Goal: Task Accomplishment & Management: Manage account settings

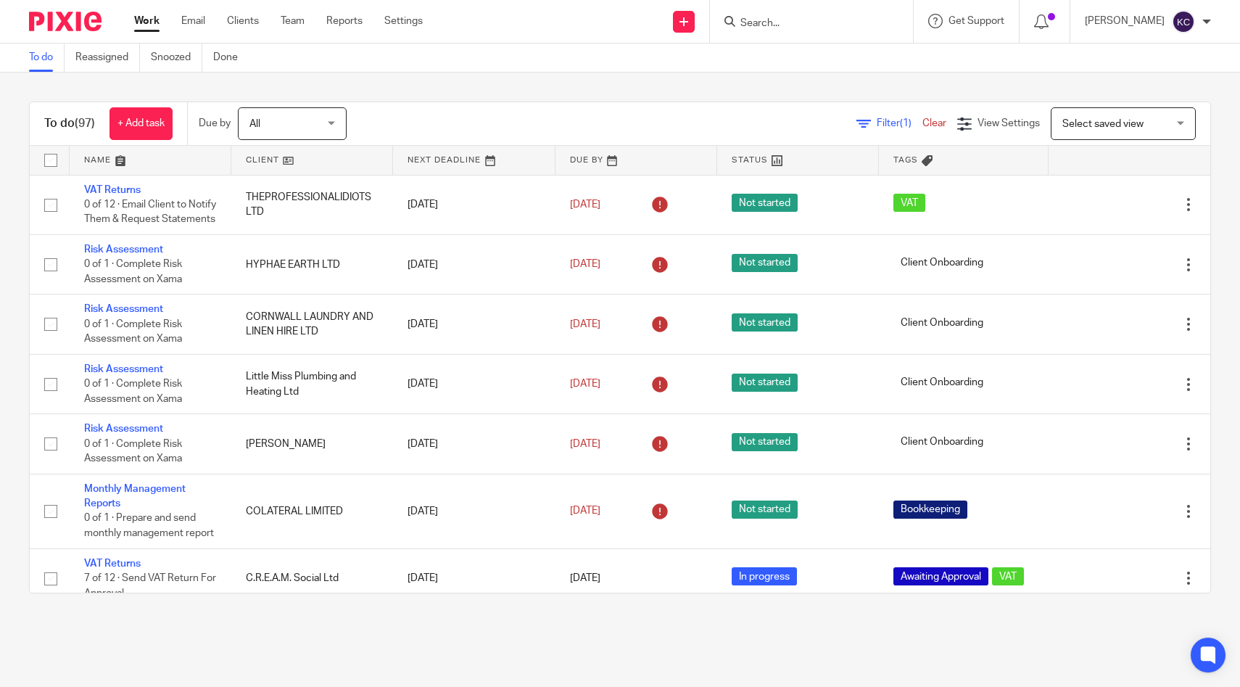
click at [795, 24] on input "Search" at bounding box center [804, 23] width 131 height 13
type input "w"
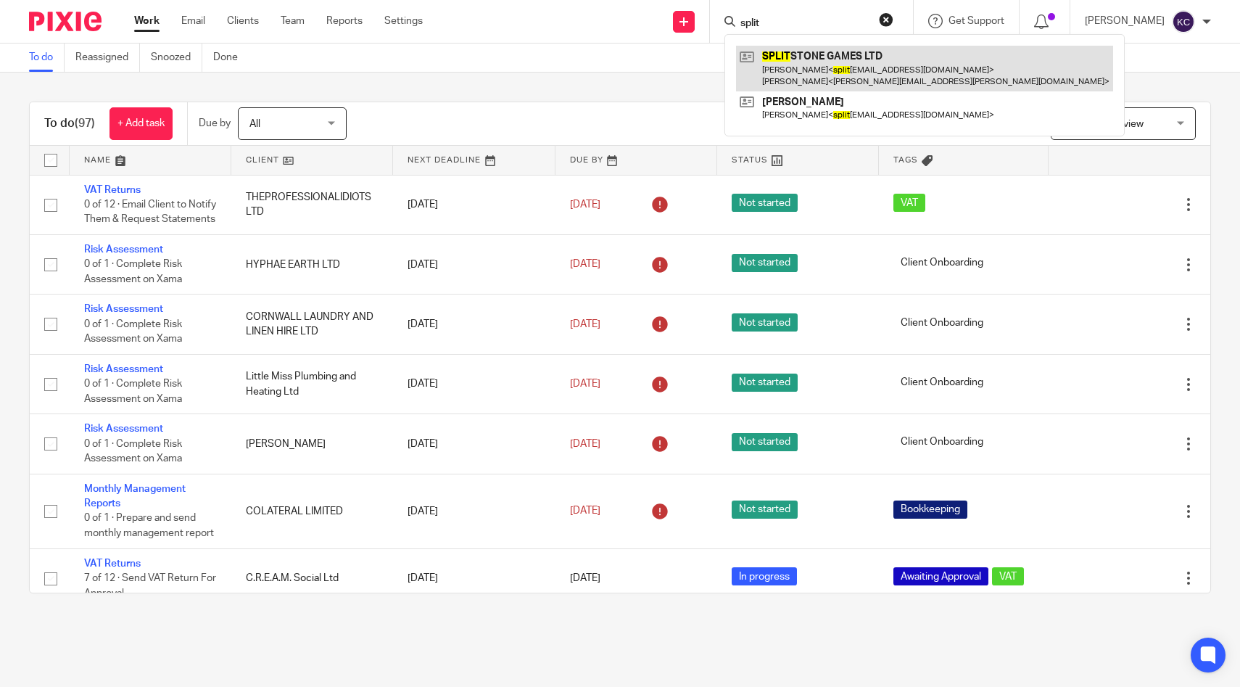
type input "split"
click at [775, 83] on link at bounding box center [924, 68] width 377 height 45
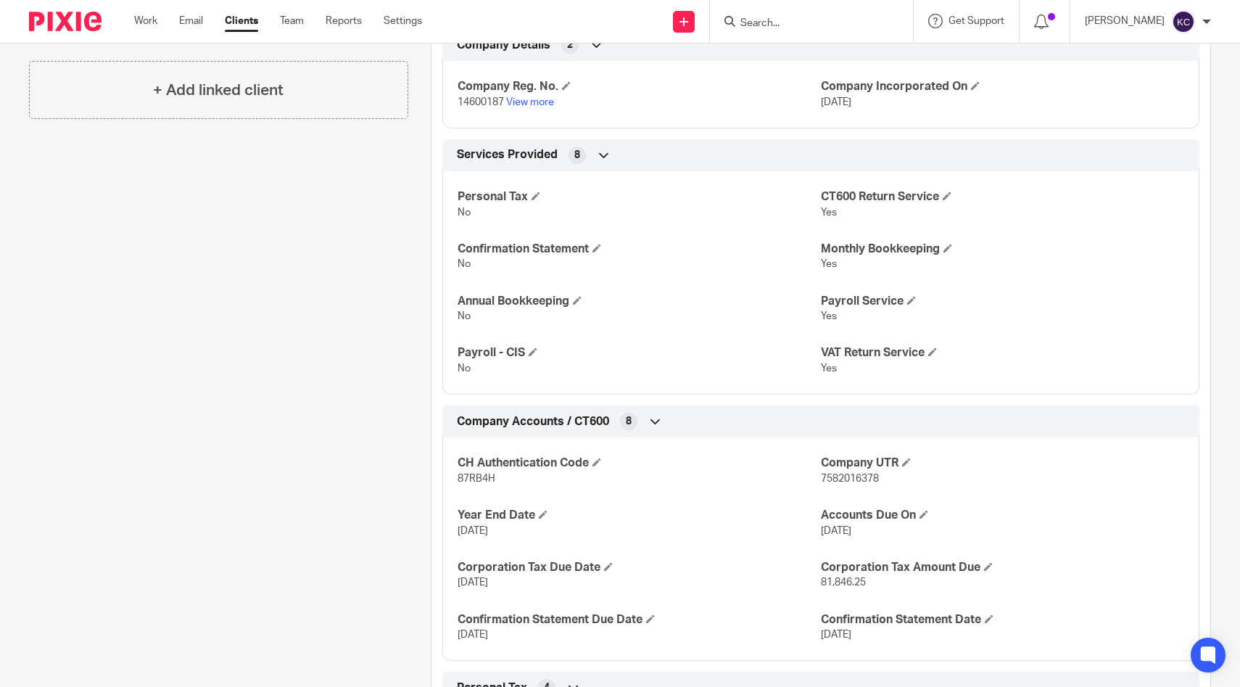
scroll to position [582, 0]
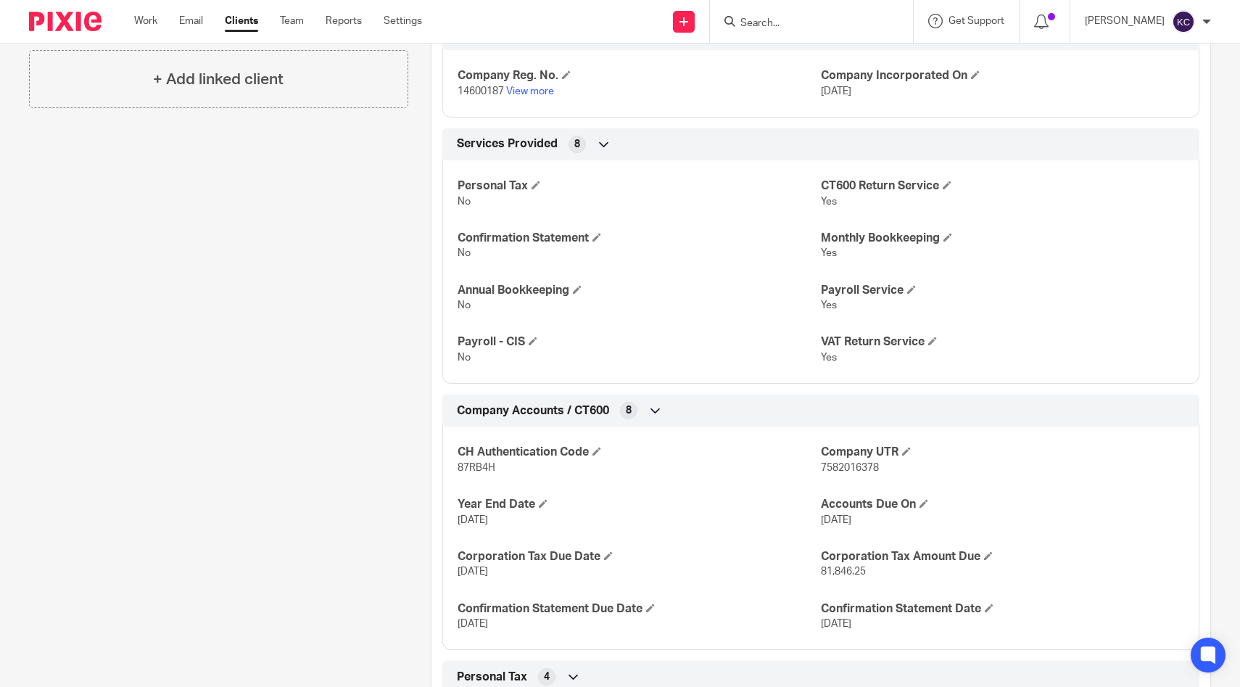
click at [481, 466] on span "87RB4H" at bounding box center [477, 468] width 38 height 10
copy span "87RB4H"
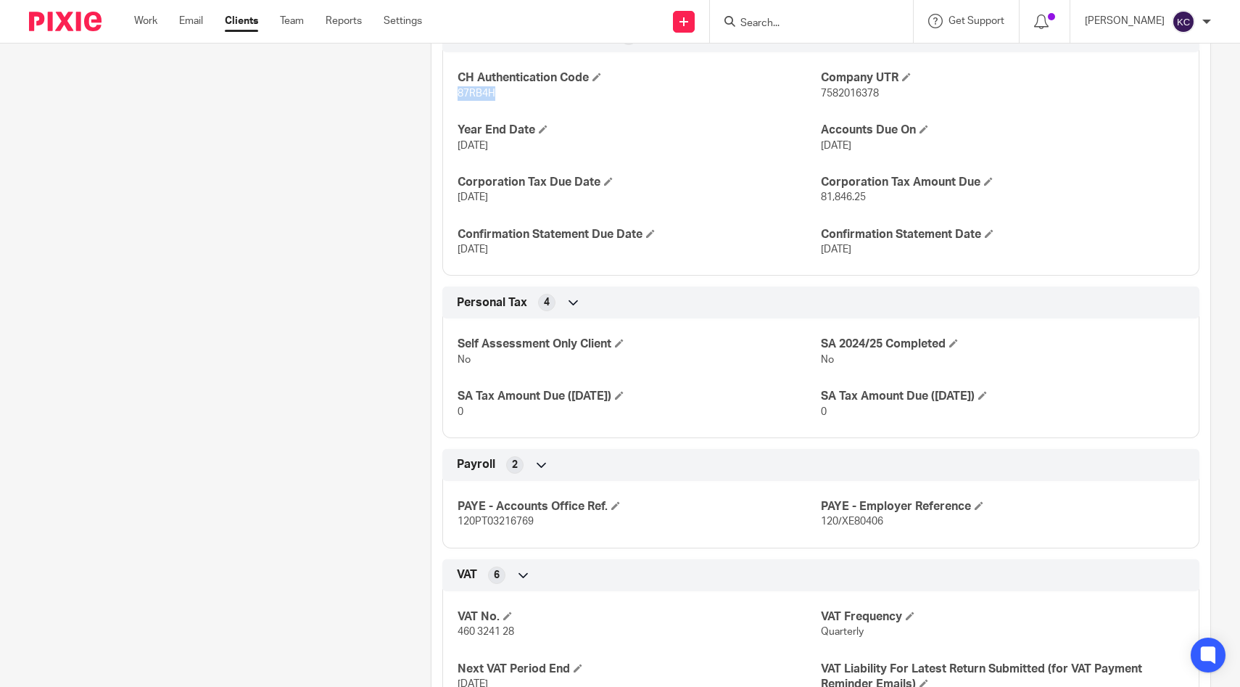
scroll to position [0, 0]
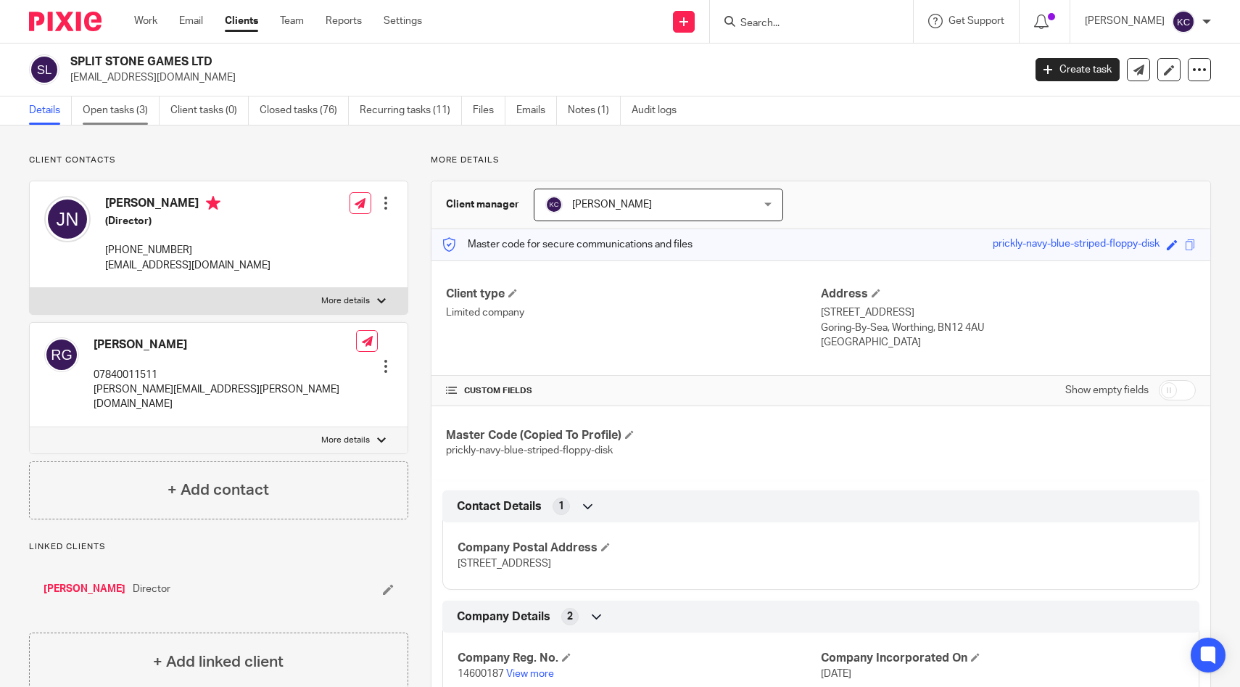
click at [123, 110] on link "Open tasks (3)" at bounding box center [121, 110] width 77 height 28
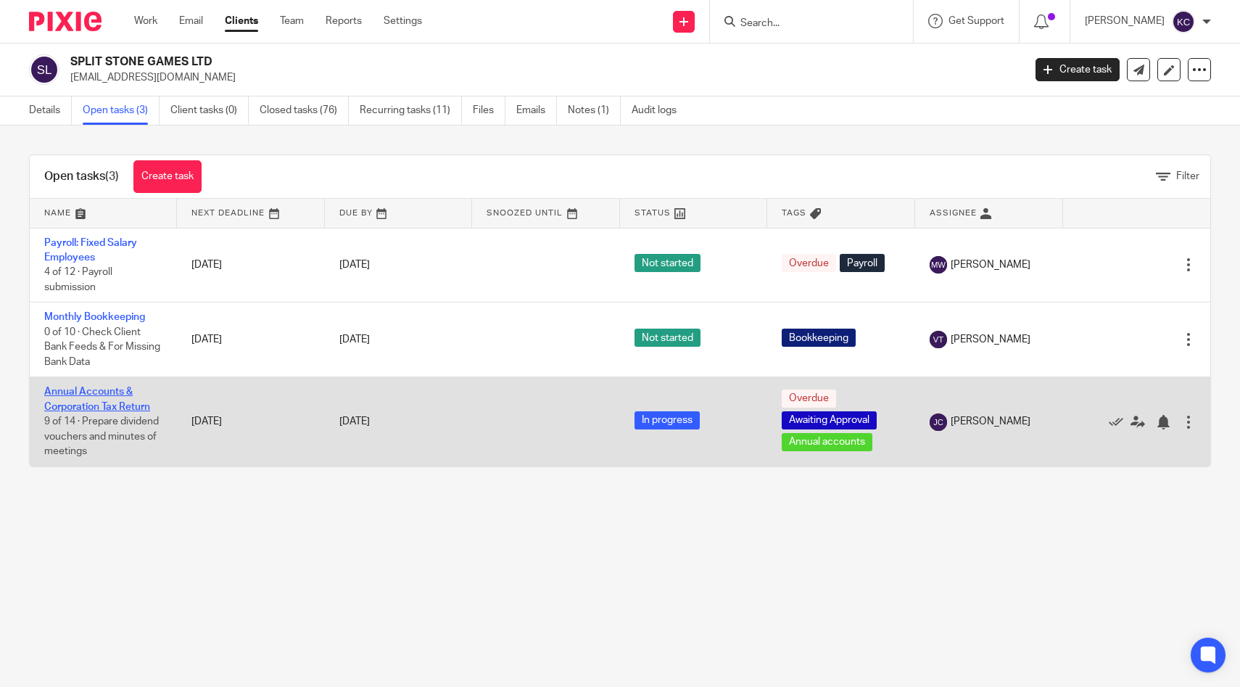
click at [80, 393] on link "Annual Accounts & Corporation Tax Return" at bounding box center [97, 399] width 106 height 25
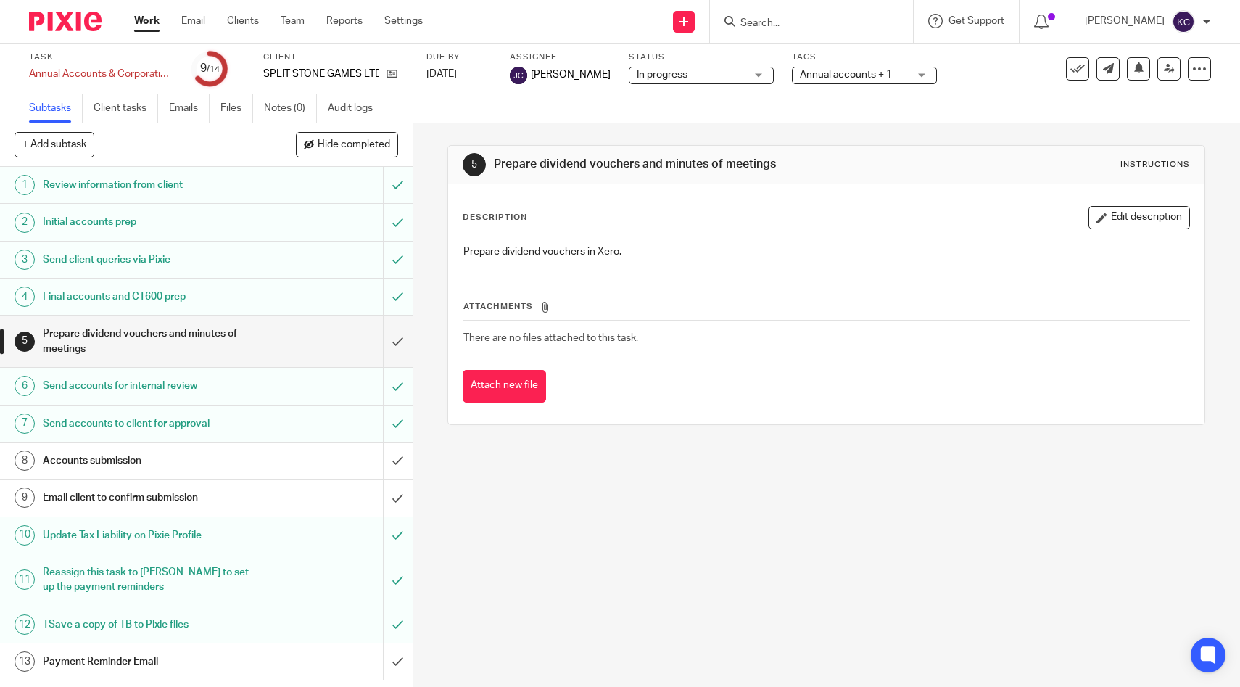
scroll to position [42, 0]
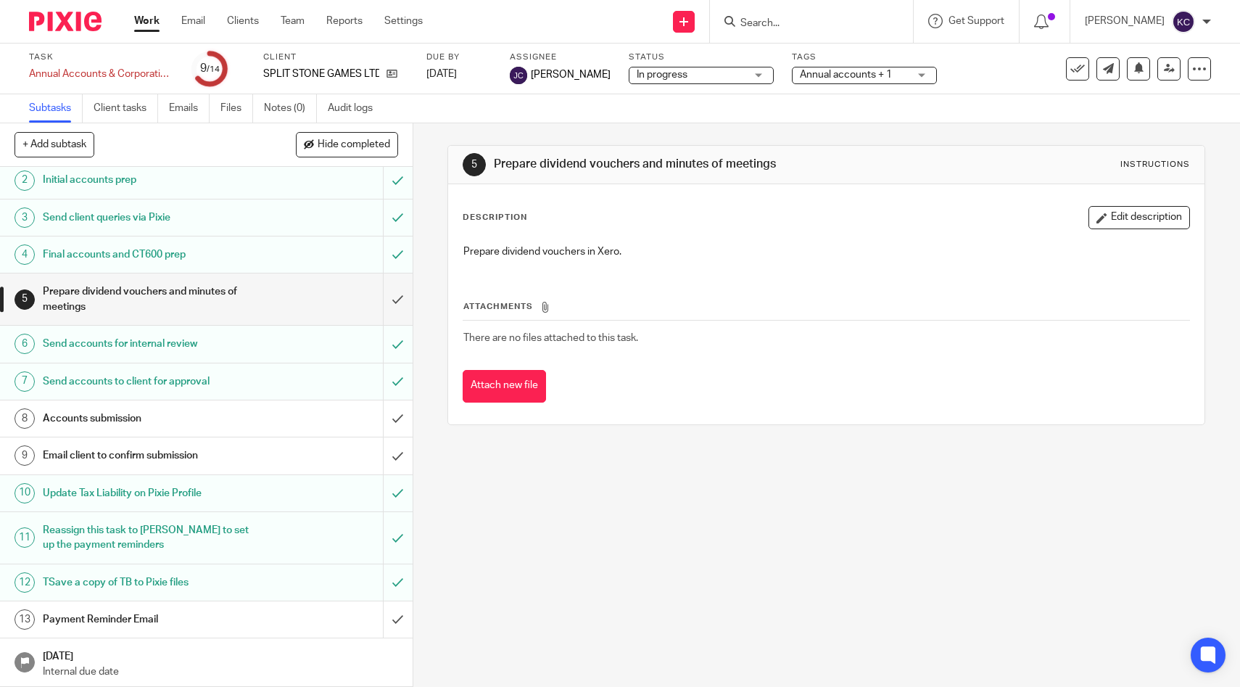
click at [218, 418] on h1 "Accounts submission" at bounding box center [152, 419] width 218 height 22
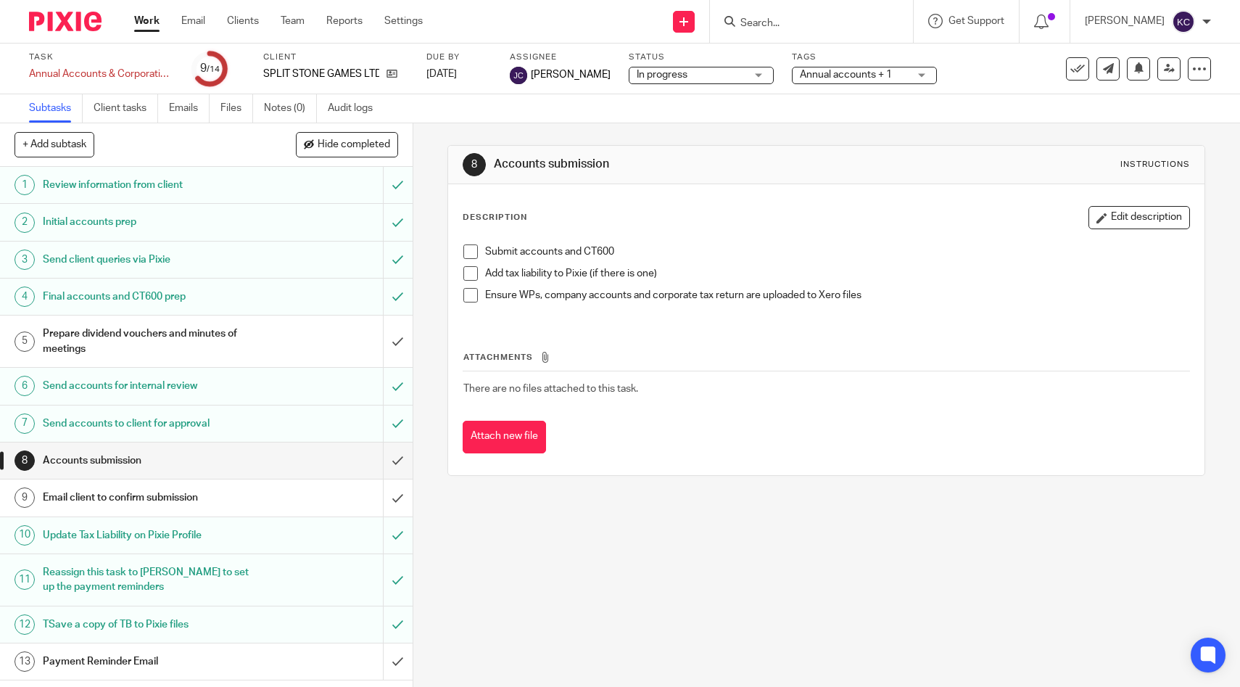
click at [468, 251] on span at bounding box center [470, 251] width 15 height 15
click at [468, 266] on span at bounding box center [470, 273] width 15 height 15
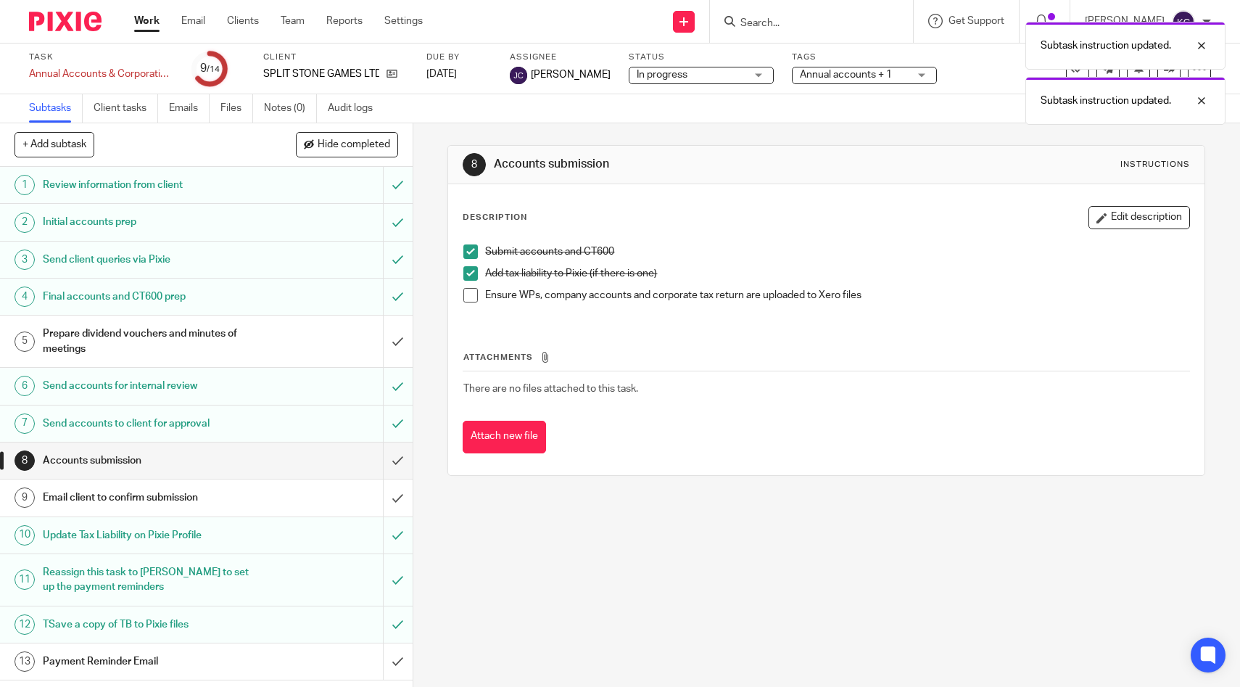
click at [471, 290] on span at bounding box center [470, 295] width 15 height 15
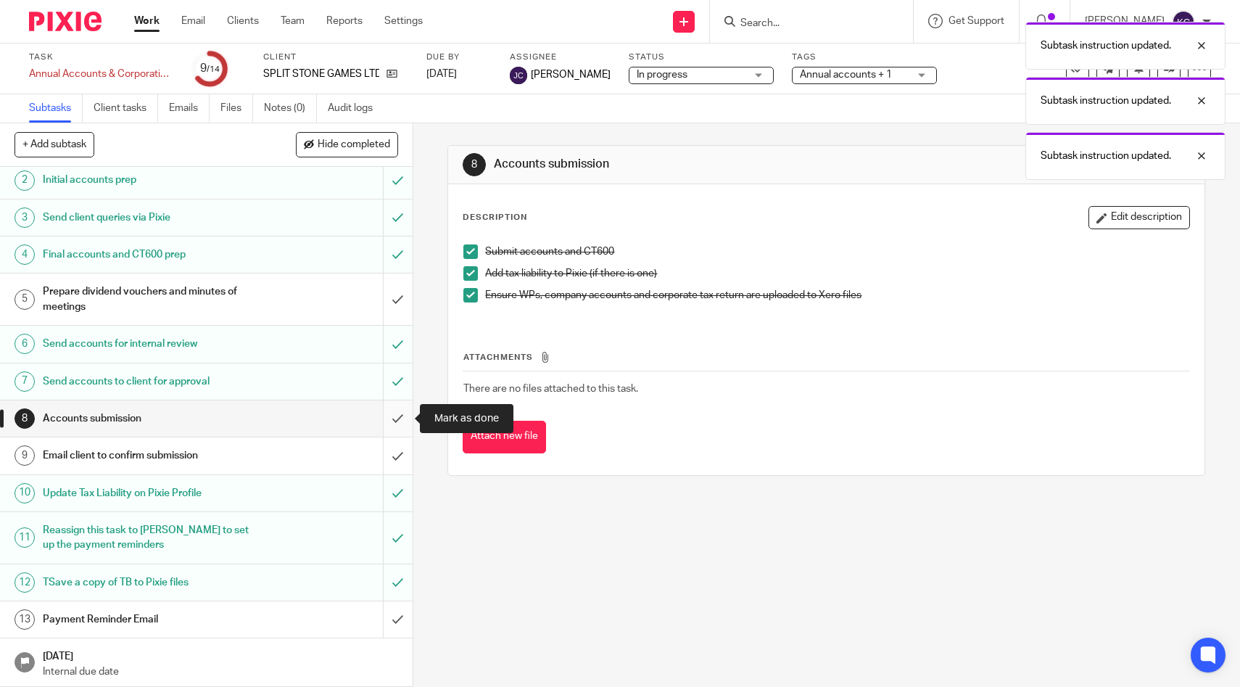
click at [394, 418] on input "submit" at bounding box center [206, 418] width 413 height 36
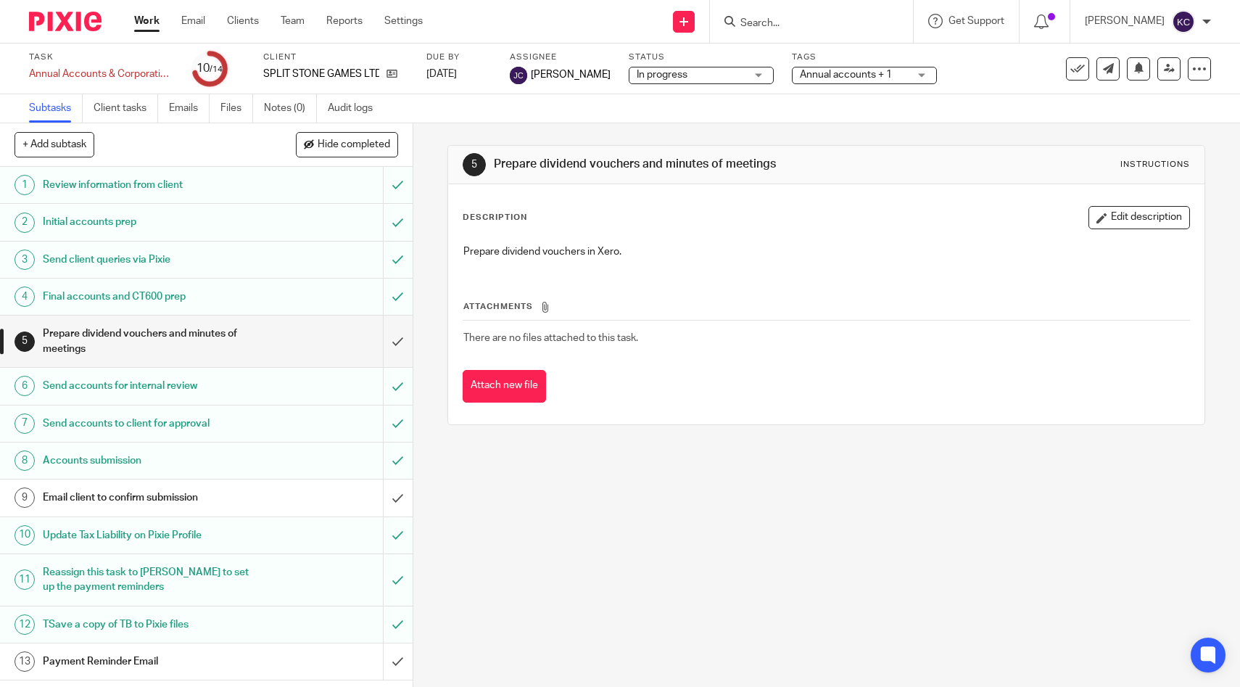
scroll to position [42, 0]
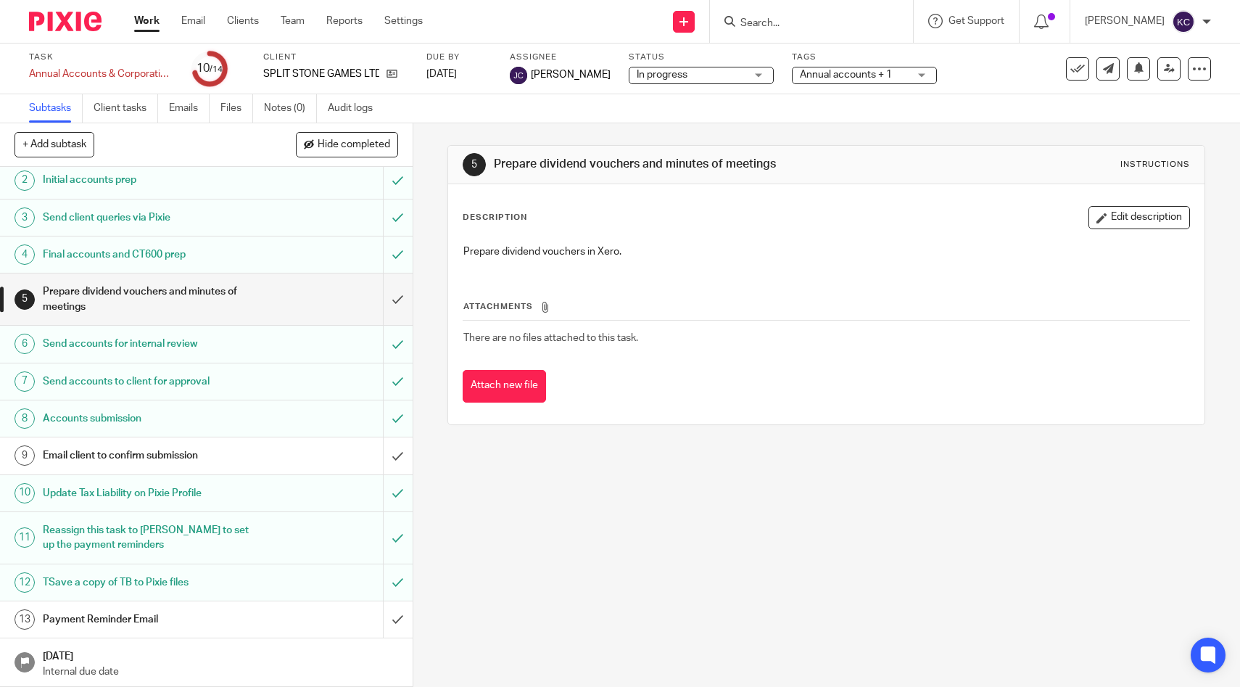
click at [173, 447] on h1 "Email client to confirm submission" at bounding box center [152, 456] width 218 height 22
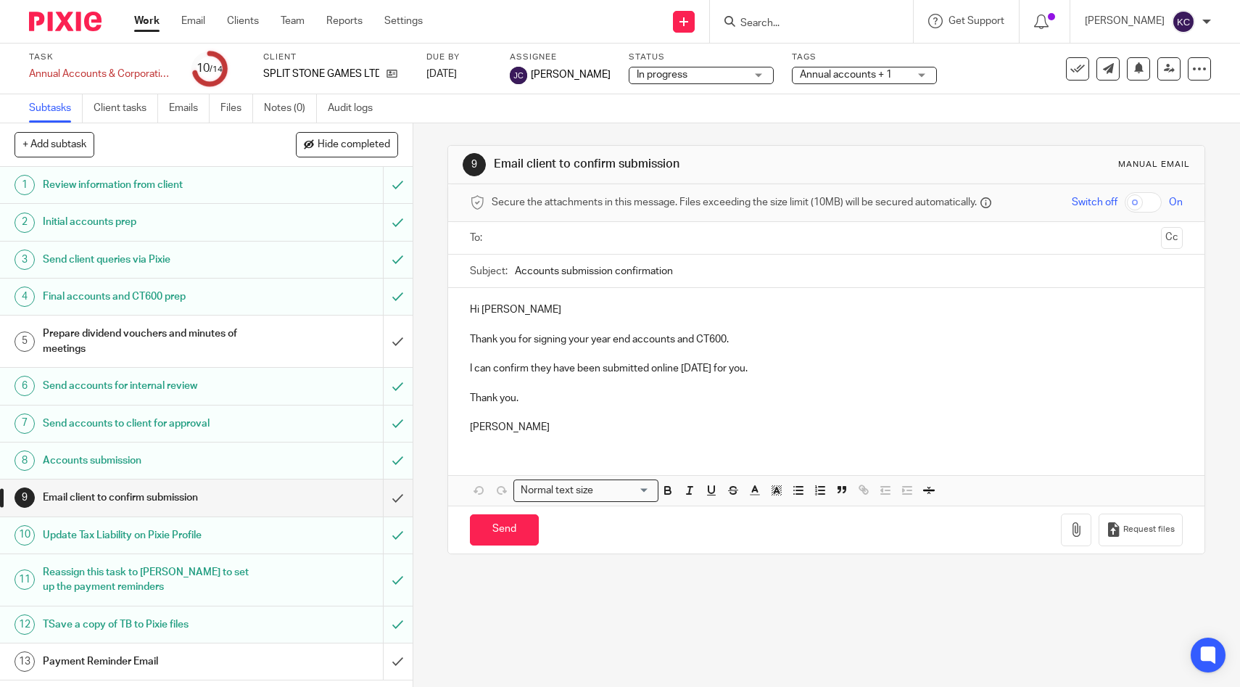
click at [540, 237] on input "text" at bounding box center [826, 238] width 658 height 17
click at [511, 537] on input "Send" at bounding box center [504, 532] width 69 height 31
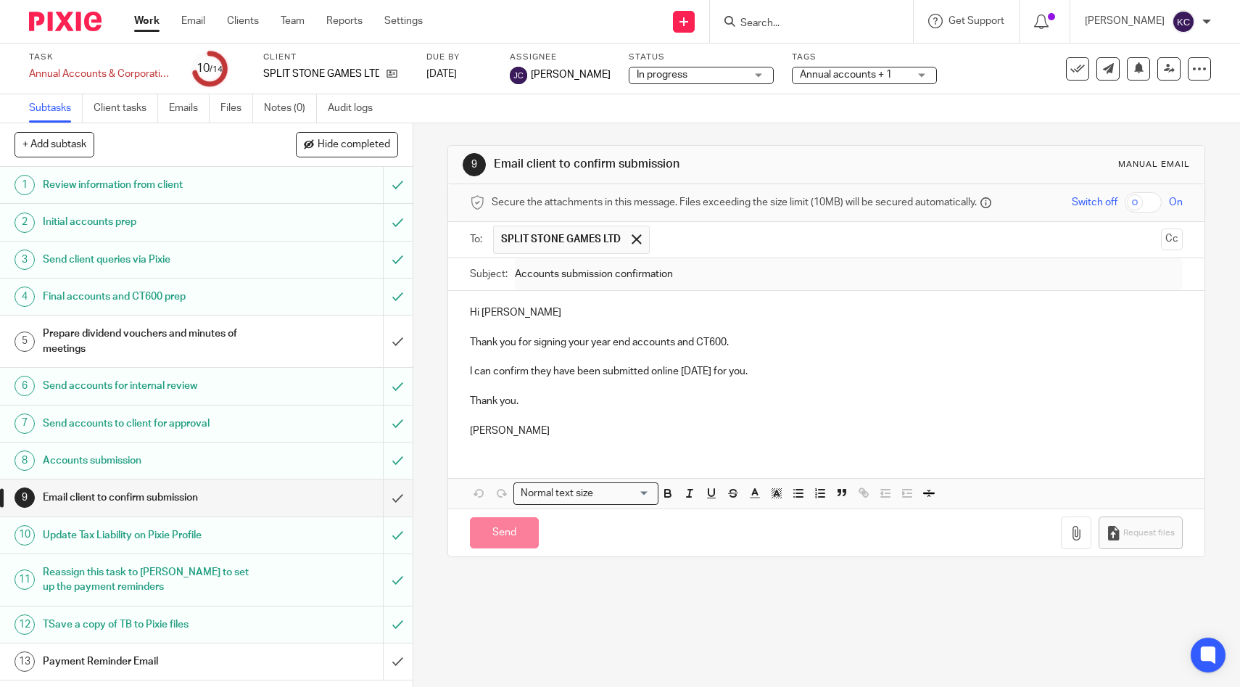
type input "Sent"
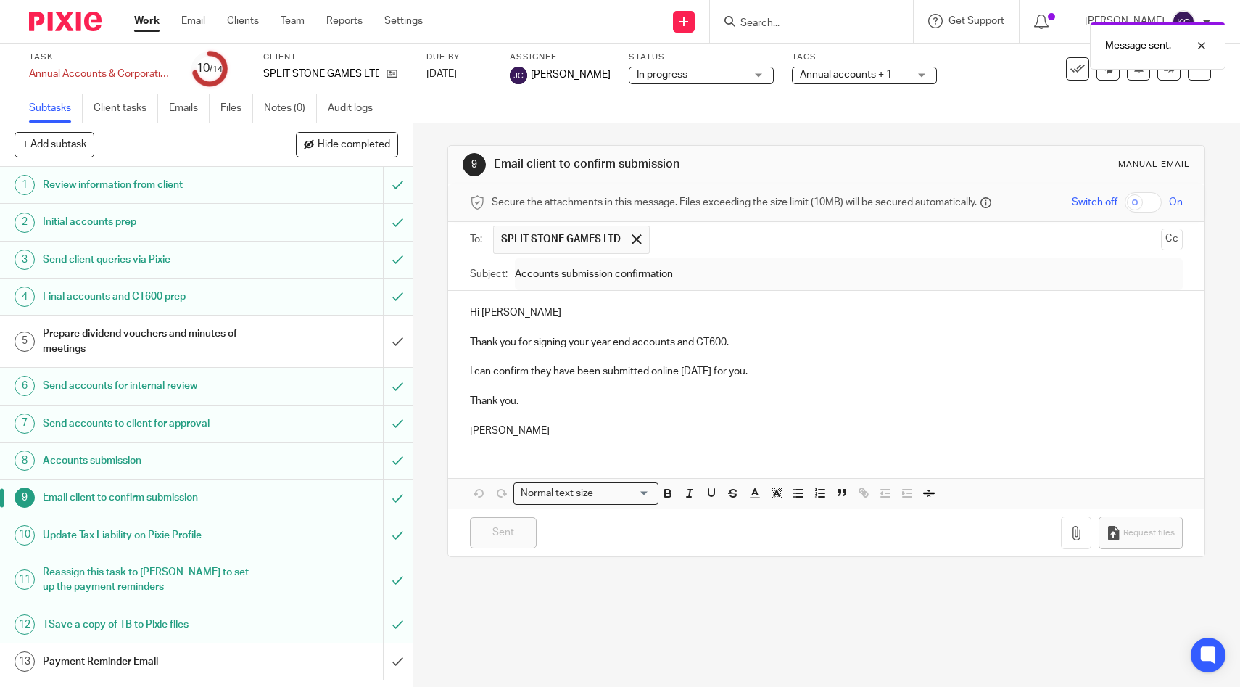
scroll to position [42, 0]
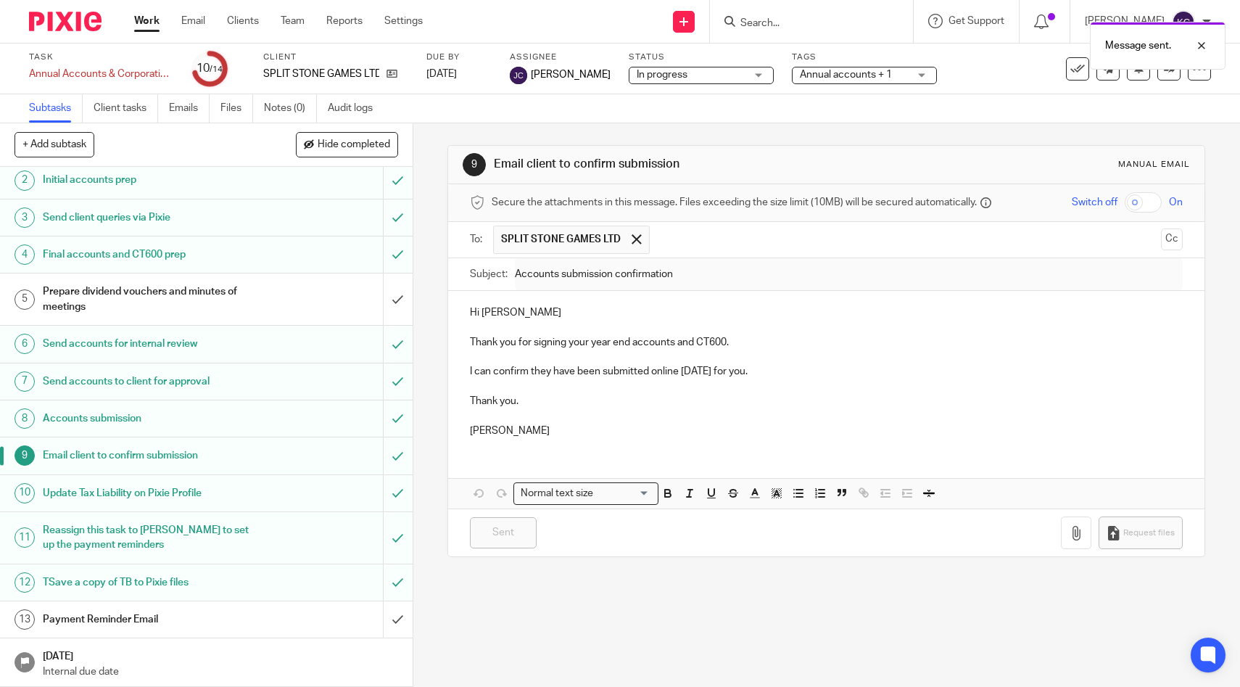
click at [133, 629] on h1 "Payment Reminder Email" at bounding box center [152, 619] width 218 height 22
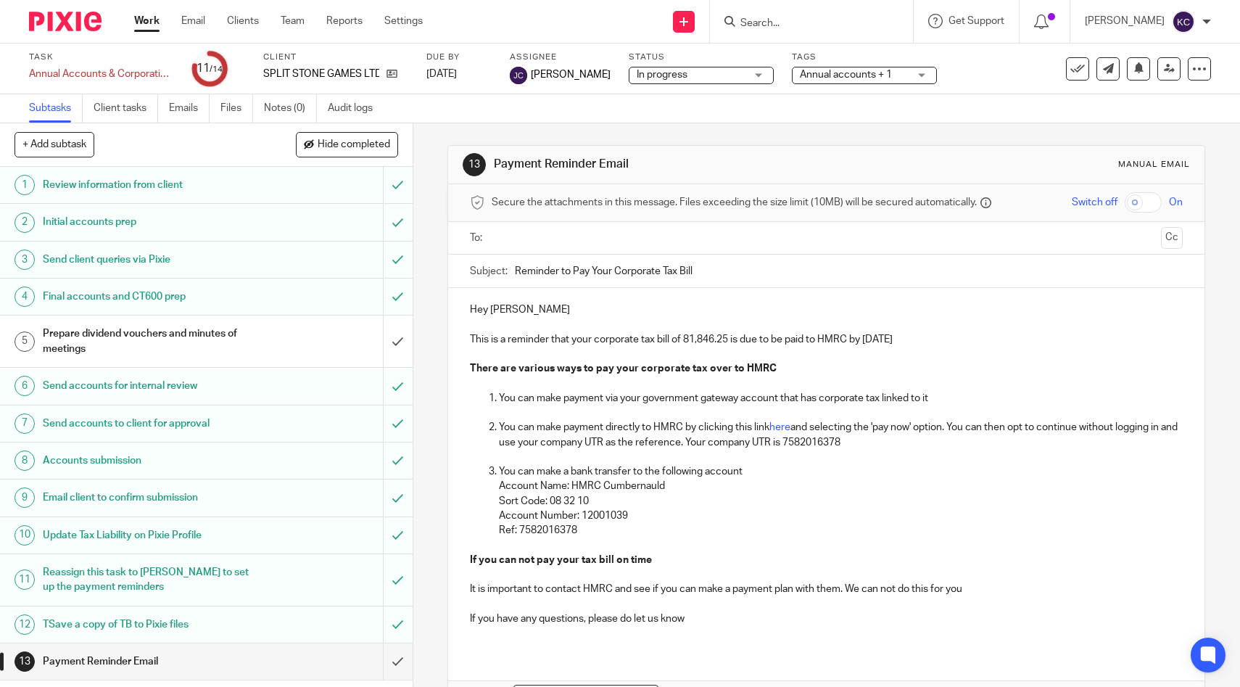
click at [598, 239] on input "text" at bounding box center [826, 238] width 658 height 17
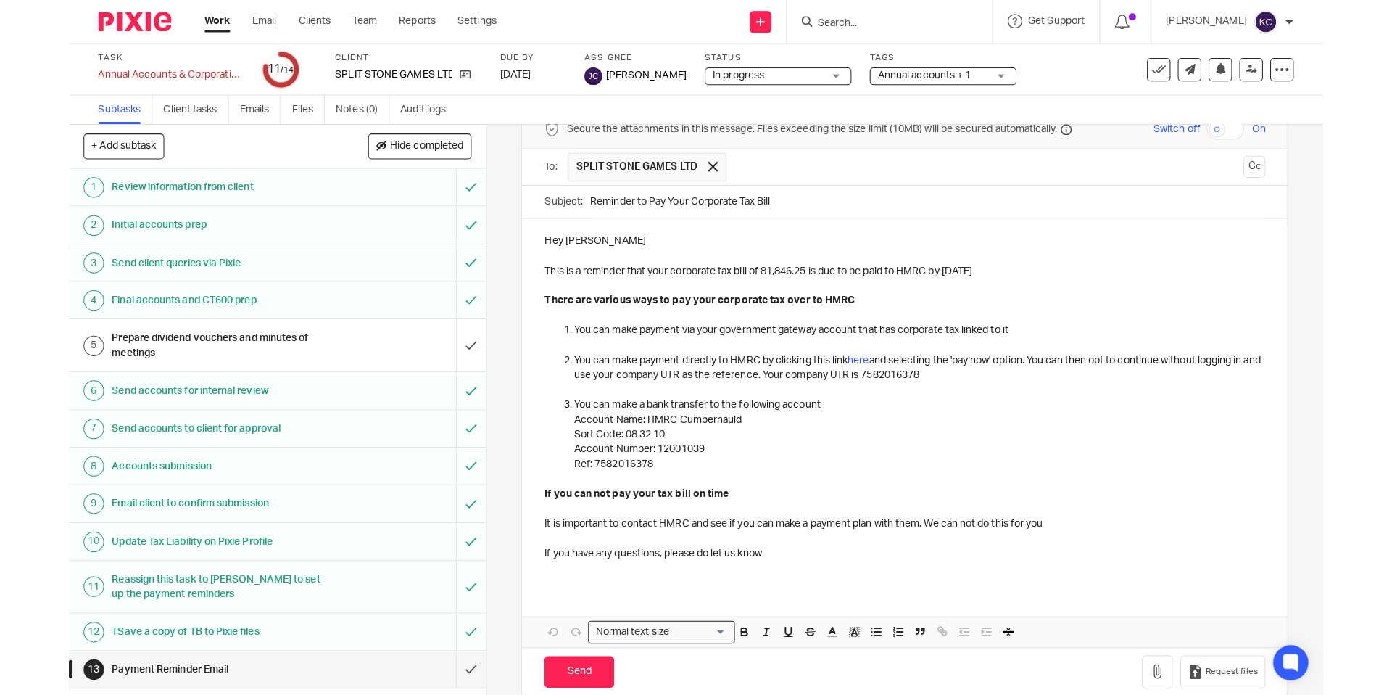
scroll to position [97, 0]
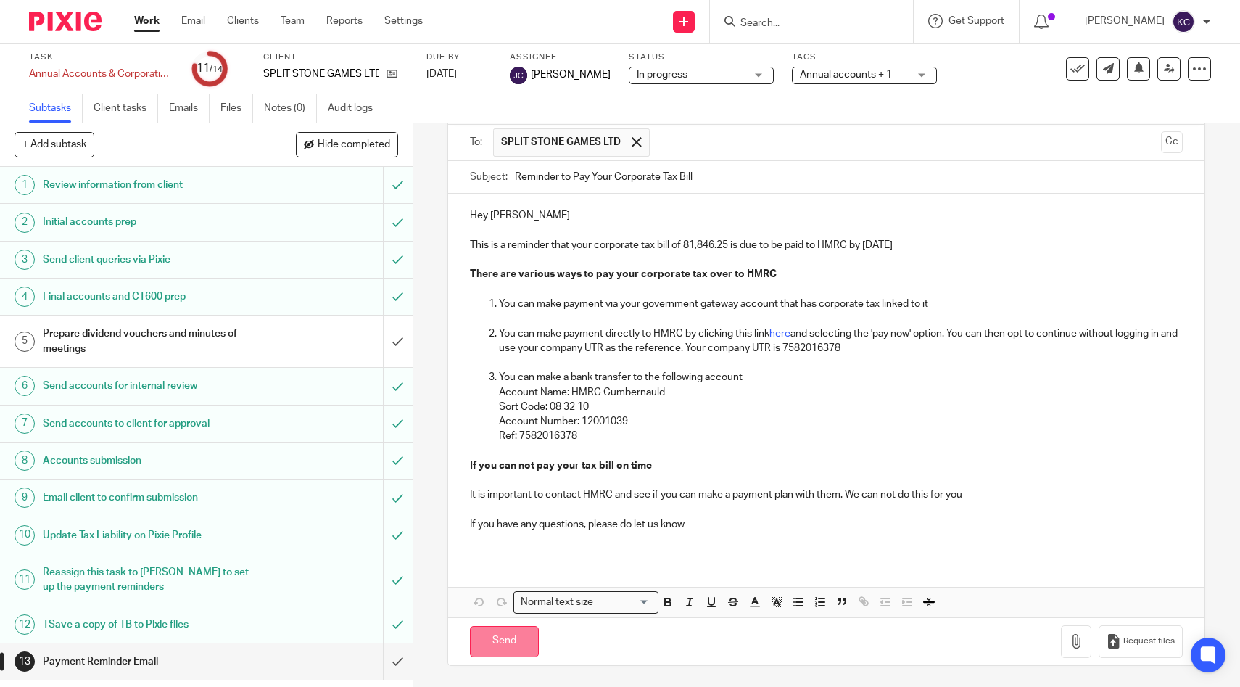
click at [504, 630] on input "Send" at bounding box center [504, 641] width 69 height 31
type input "Sent"
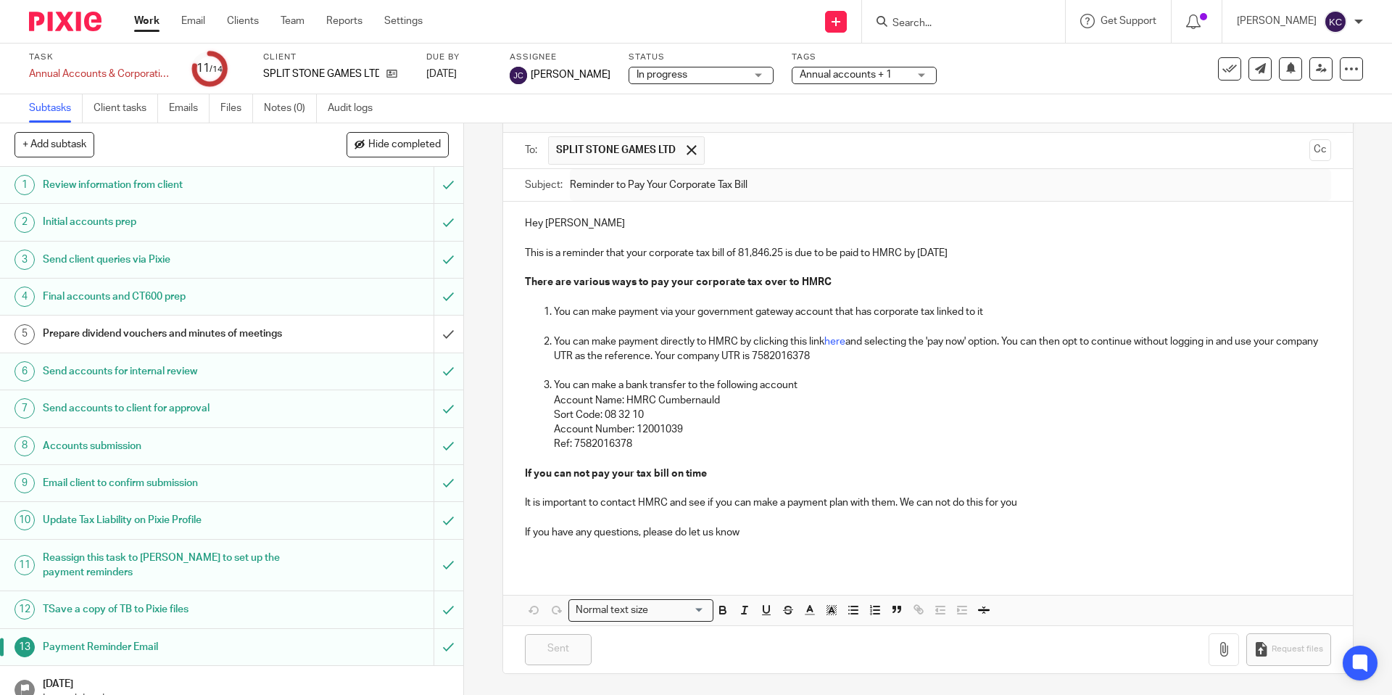
scroll to position [89, 0]
click at [937, 30] on div at bounding box center [963, 21] width 203 height 43
click at [930, 22] on input "Search" at bounding box center [956, 23] width 131 height 13
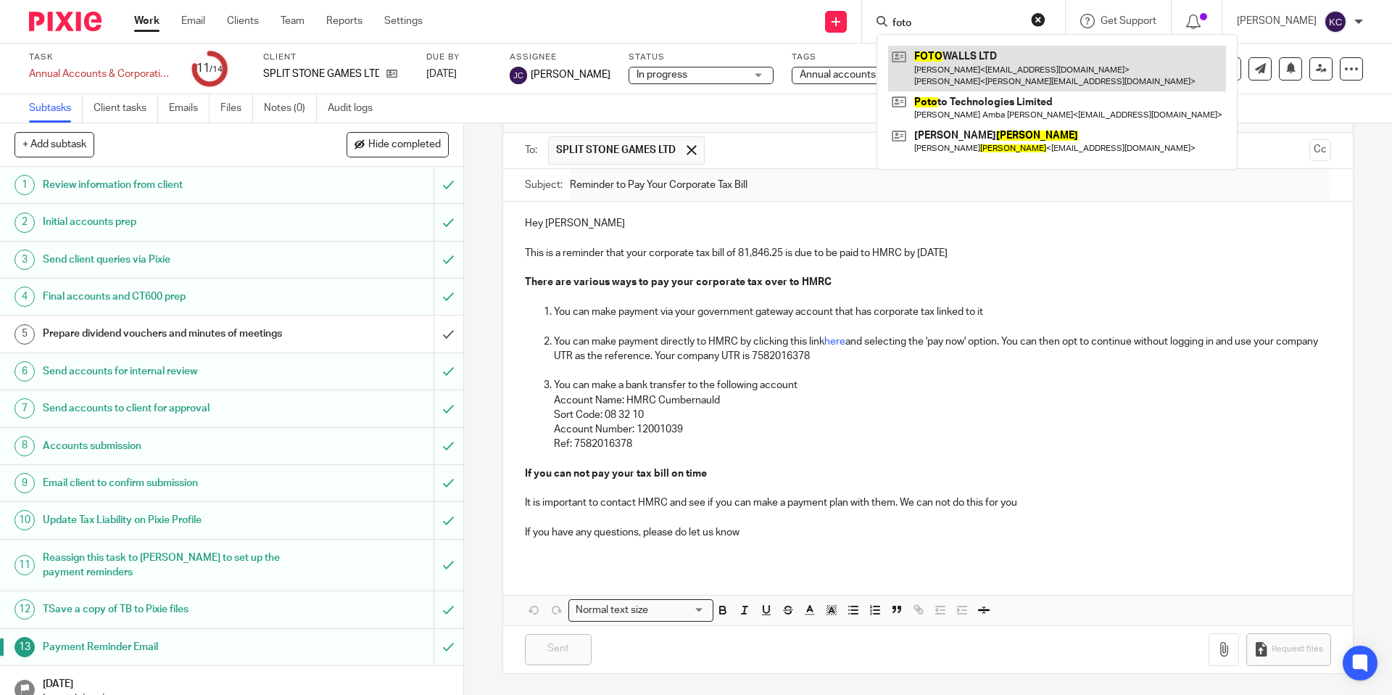
type input "foto"
click at [936, 64] on link at bounding box center [1057, 68] width 338 height 45
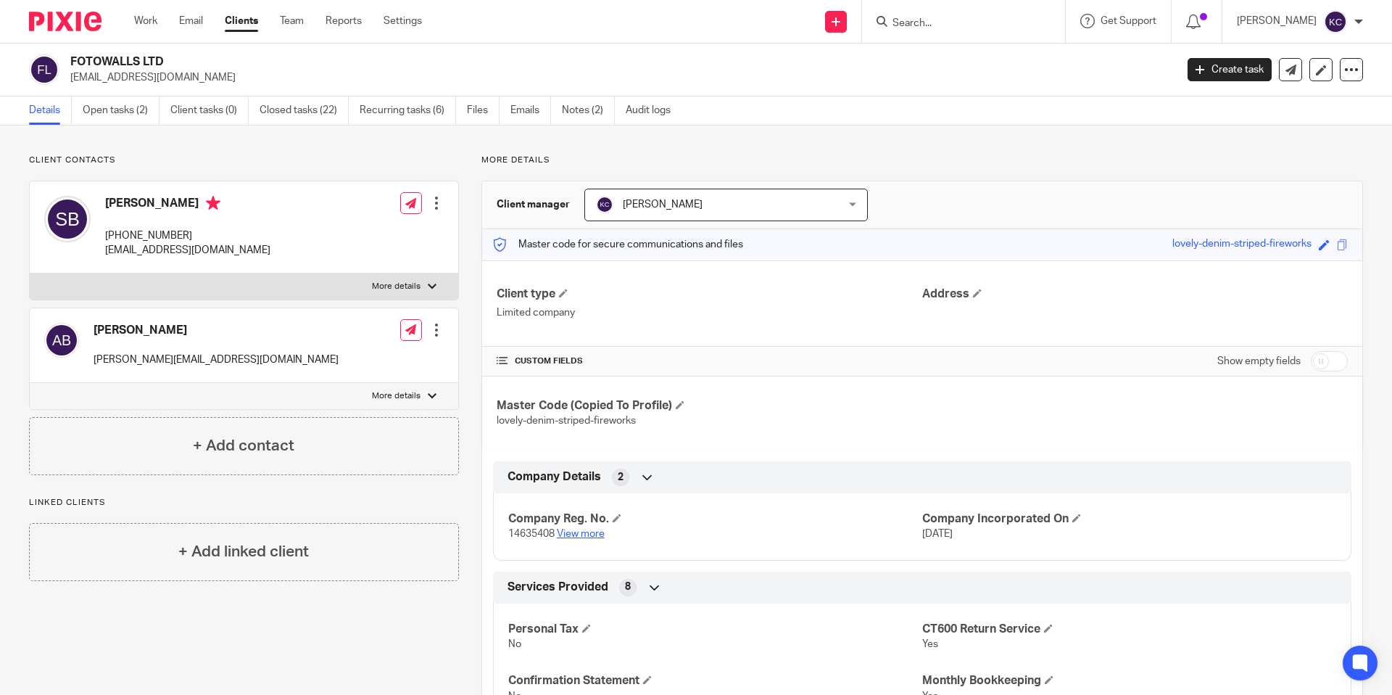
click at [586, 532] on link "View more" at bounding box center [581, 534] width 48 height 10
